Goal: Task Accomplishment & Management: Manage account settings

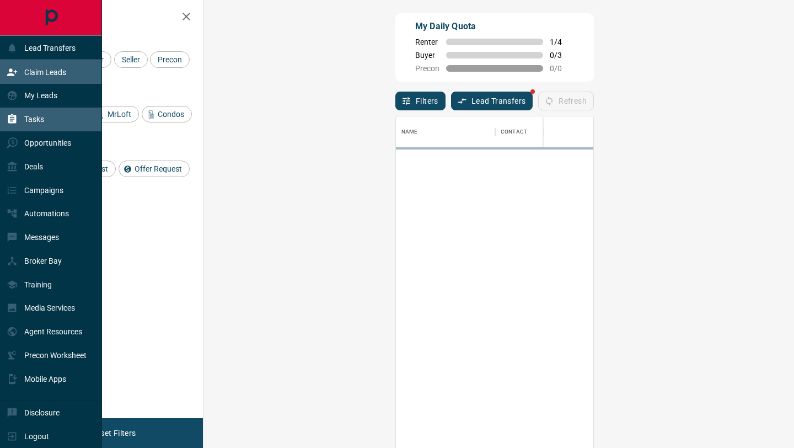
scroll to position [340, 567]
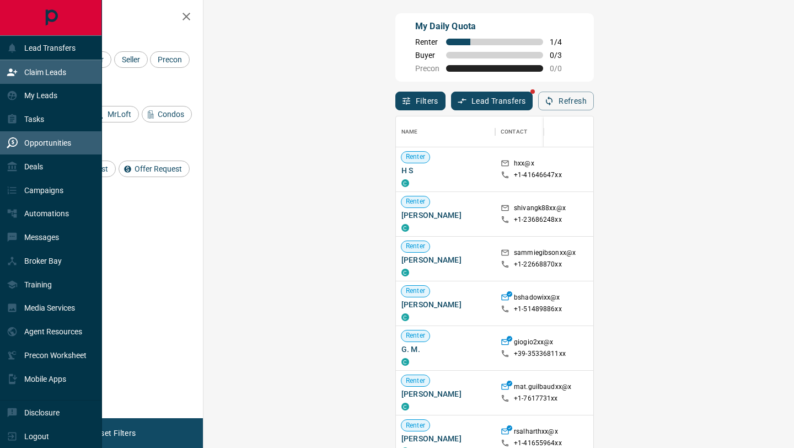
click at [50, 142] on p "Opportunities" at bounding box center [47, 142] width 47 height 9
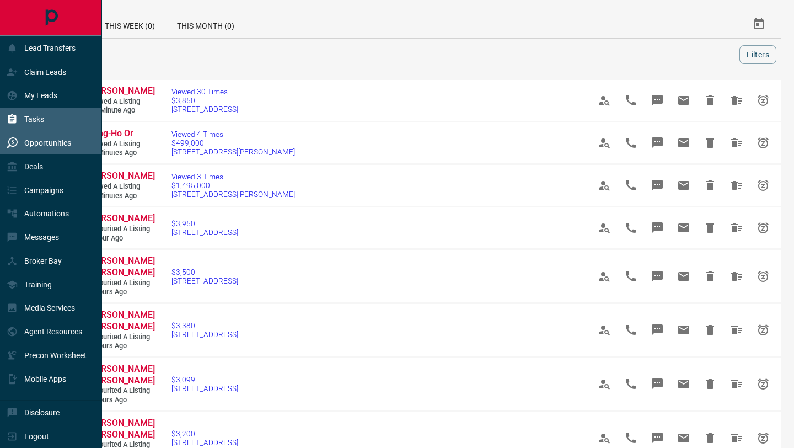
click at [41, 122] on p "Tasks" at bounding box center [34, 119] width 20 height 9
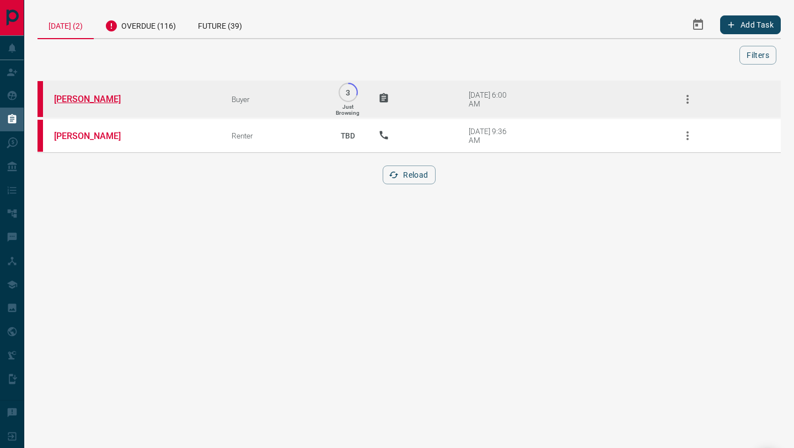
click at [113, 102] on link "[PERSON_NAME]" at bounding box center [95, 99] width 83 height 10
click at [688, 102] on icon "button" at bounding box center [688, 99] width 2 height 9
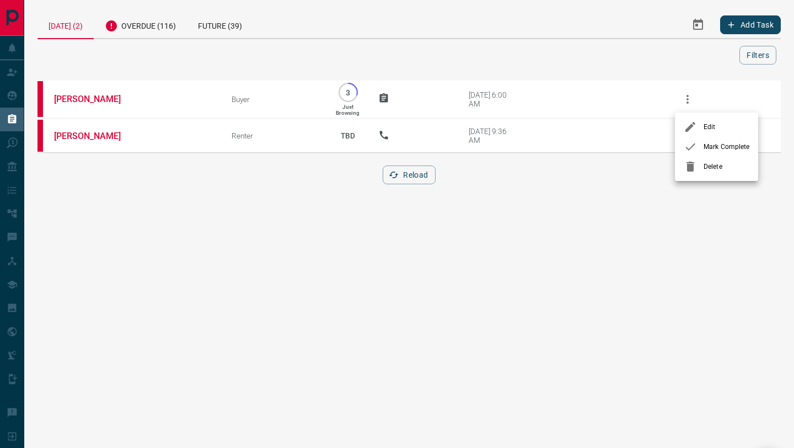
click at [701, 147] on div at bounding box center [694, 146] width 20 height 13
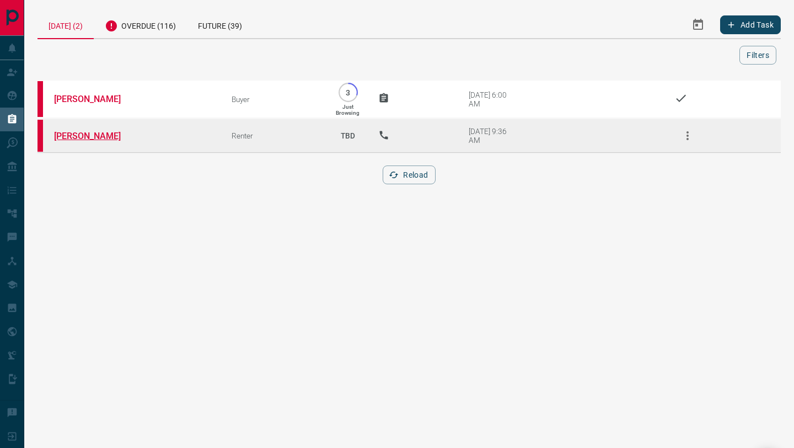
click at [86, 137] on link "[PERSON_NAME]" at bounding box center [95, 136] width 83 height 10
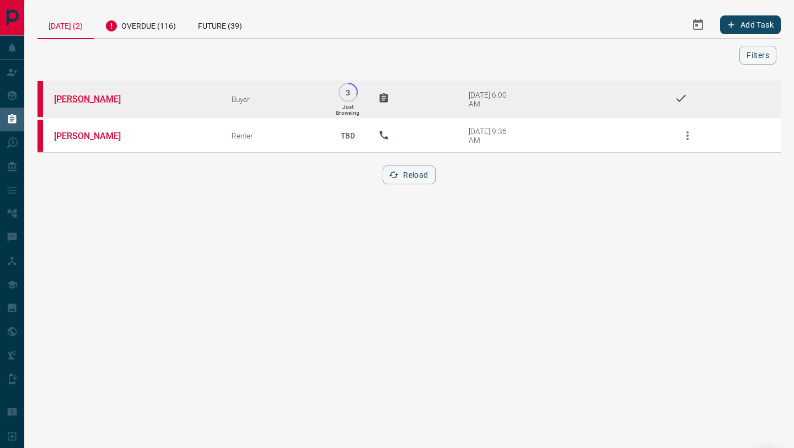
click at [78, 102] on link "[PERSON_NAME]" at bounding box center [95, 99] width 83 height 10
